Goal: Task Accomplishment & Management: Use online tool/utility

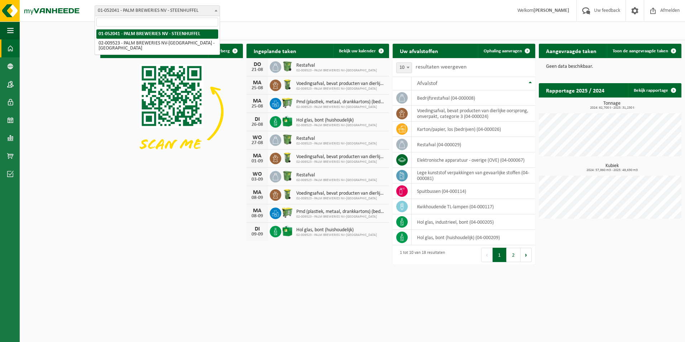
click at [215, 11] on b at bounding box center [216, 11] width 3 height 2
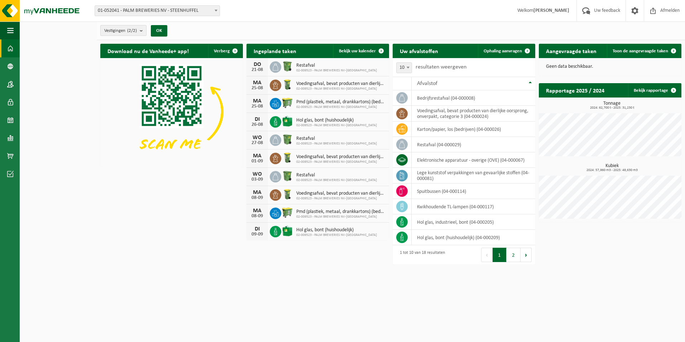
click at [137, 29] on count "(2/2)" at bounding box center [132, 30] width 10 height 5
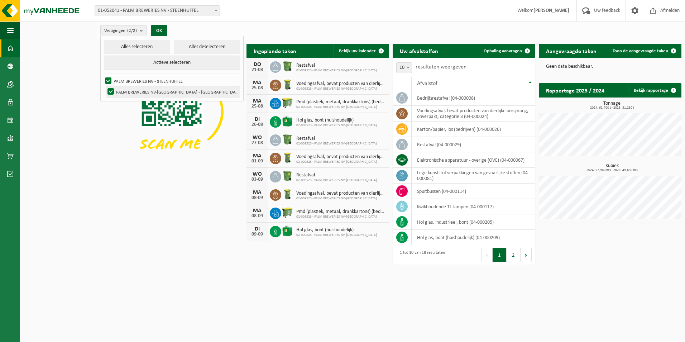
drag, startPoint x: 109, startPoint y: 90, endPoint x: 112, endPoint y: 85, distance: 5.2
click at [110, 90] on label "PALM BREWERIES NV-[GEOGRAPHIC_DATA] - [GEOGRAPHIC_DATA]" at bounding box center [173, 91] width 134 height 11
click at [105, 86] on input "PALM BREWERIES NV-[GEOGRAPHIC_DATA] - [GEOGRAPHIC_DATA]" at bounding box center [105, 86] width 0 height 0
checkbox input "false"
click at [159, 28] on button "OK" at bounding box center [159, 30] width 16 height 11
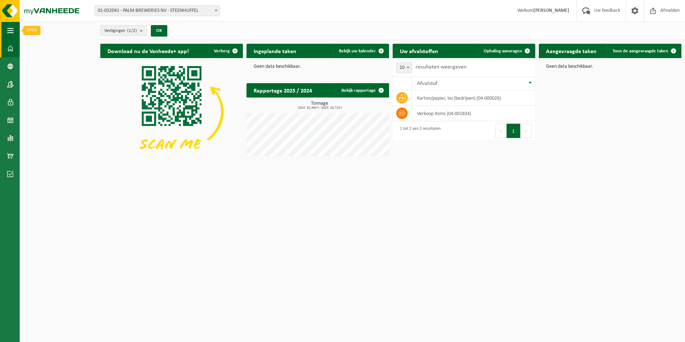
click at [12, 29] on span "button" at bounding box center [10, 30] width 6 height 18
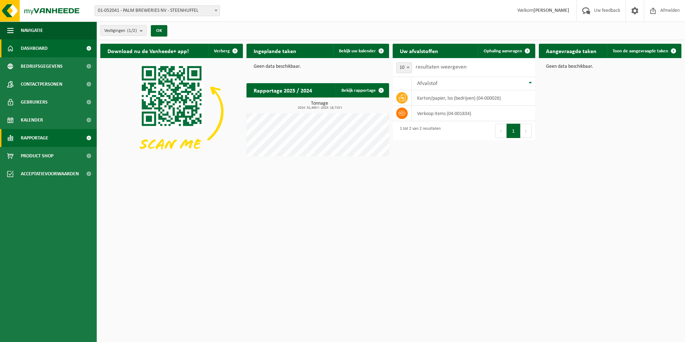
click at [74, 136] on link "Rapportage" at bounding box center [48, 138] width 97 height 18
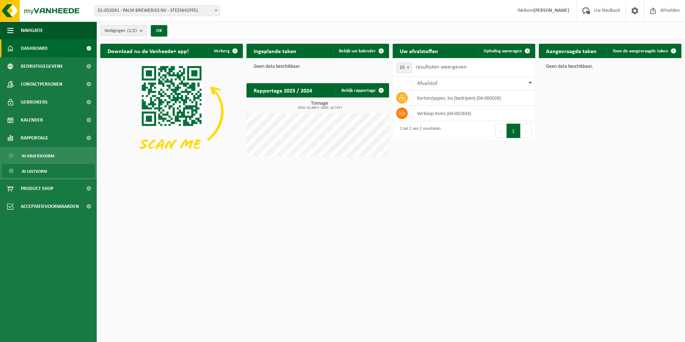
click at [38, 169] on span "In lijstvorm" at bounding box center [34, 171] width 25 height 14
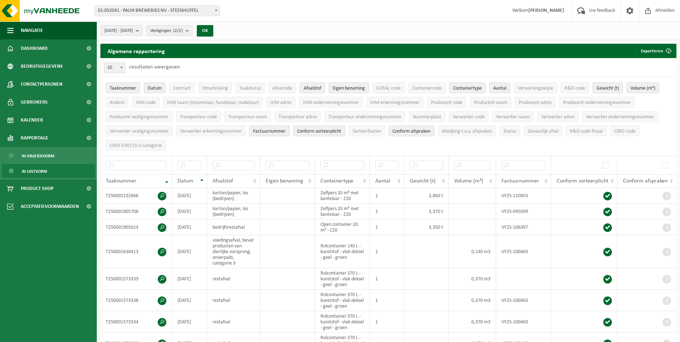
drag, startPoint x: 206, startPoint y: 27, endPoint x: 199, endPoint y: 44, distance: 18.5
click at [192, 27] on b "submit" at bounding box center [189, 30] width 6 height 10
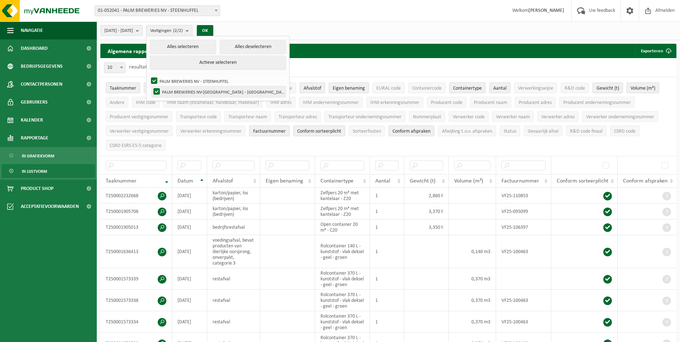
click at [195, 88] on label "PALM BREWERIES NV-[GEOGRAPHIC_DATA] - [GEOGRAPHIC_DATA]" at bounding box center [219, 91] width 134 height 11
click at [151, 86] on input "PALM BREWERIES NV-[GEOGRAPHIC_DATA] - [GEOGRAPHIC_DATA]" at bounding box center [150, 86] width 0 height 0
checkbox input "false"
click at [221, 24] on div "[DATE] - [DATE] Huidige maand Vorige maand Laatste 6 maanden Huidig jaar Vorig …" at bounding box center [159, 30] width 124 height 15
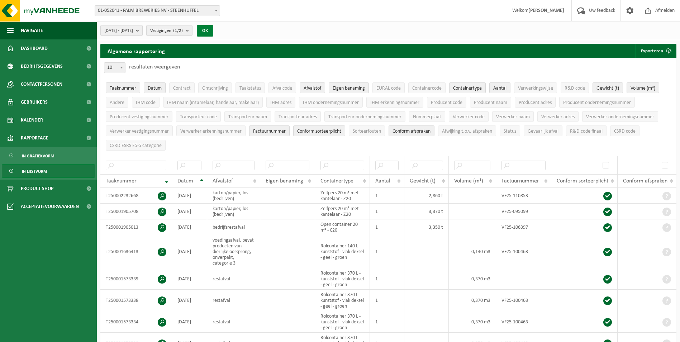
click at [213, 32] on button "OK" at bounding box center [205, 30] width 16 height 11
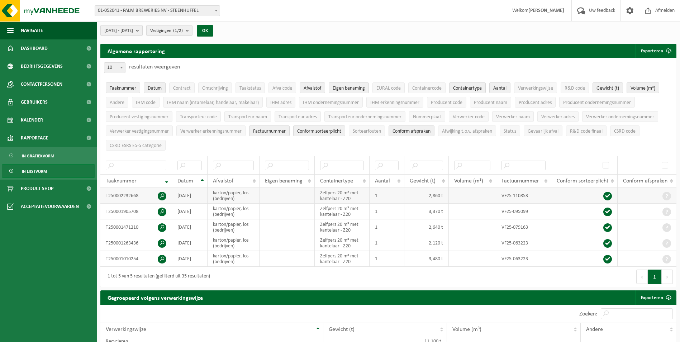
click at [160, 194] on span at bounding box center [162, 196] width 9 height 9
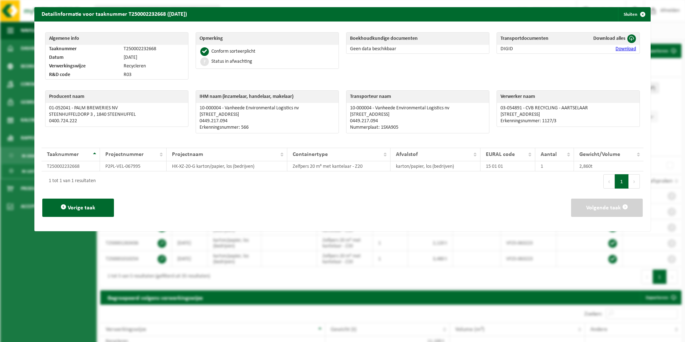
click at [621, 48] on link "Download" at bounding box center [625, 48] width 20 height 5
click at [560, 61] on div "Transportdocumenten Download alles DIGID Download" at bounding box center [568, 58] width 150 height 58
click at [627, 37] on span at bounding box center [631, 38] width 9 height 9
click at [635, 13] on span "button" at bounding box center [642, 14] width 14 height 14
